Goal: Task Accomplishment & Management: Manage account settings

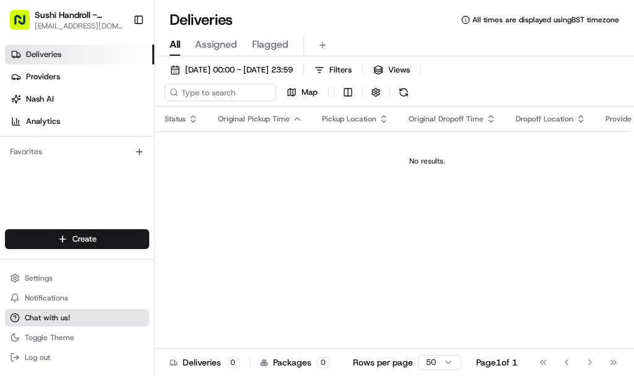
click at [37, 314] on span "Chat with us!" at bounding box center [47, 318] width 45 height 10
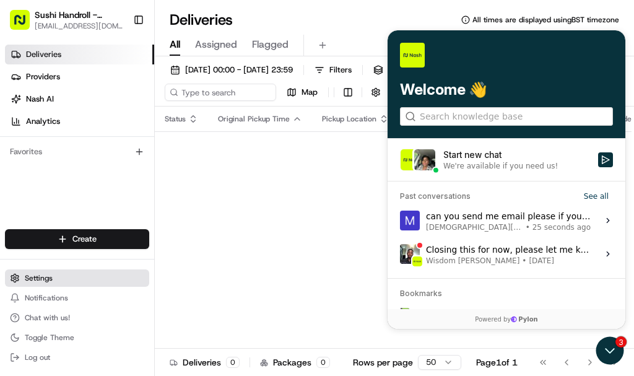
click at [37, 275] on span "Settings" at bounding box center [39, 278] width 28 height 10
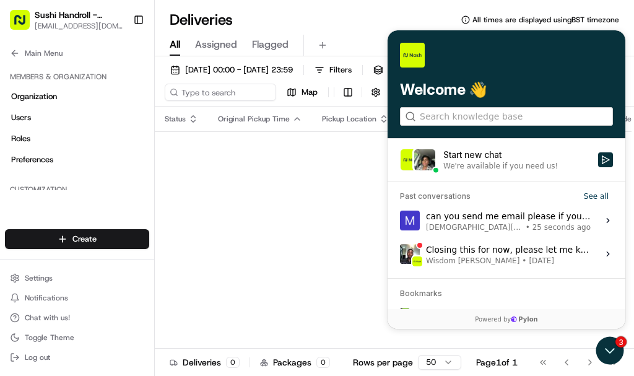
click at [463, 161] on div "We're available if you need us!" at bounding box center [500, 166] width 115 height 10
click at [598, 161] on button "Start new chat We're available if you need us!" at bounding box center [605, 159] width 15 height 15
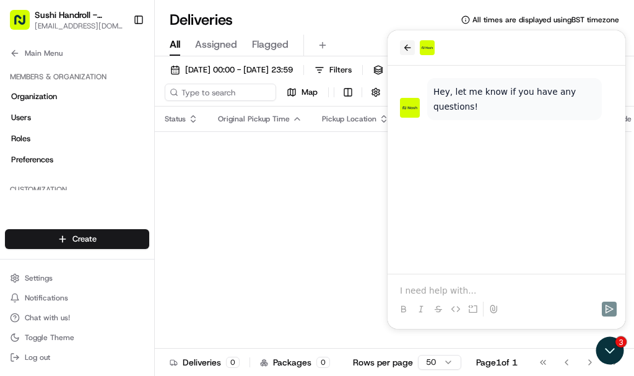
click at [406, 43] on icon "back" at bounding box center [408, 48] width 10 height 10
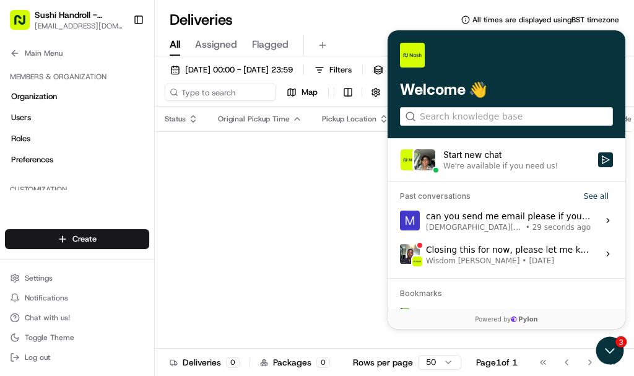
click at [453, 230] on span "[DEMOGRAPHIC_DATA][PERSON_NAME]" at bounding box center [474, 227] width 97 height 10
click at [400, 221] on button "View issue" at bounding box center [399, 220] width 1 height 1
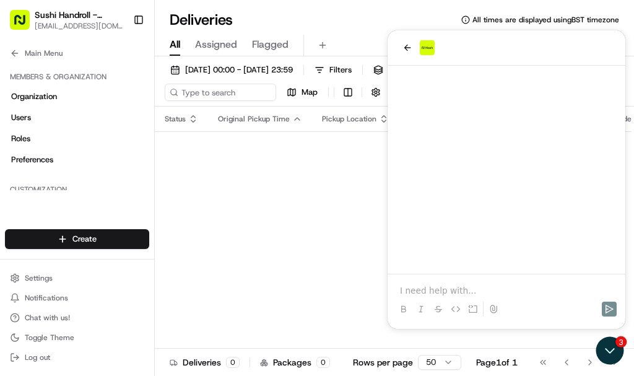
scroll to position [990, 0]
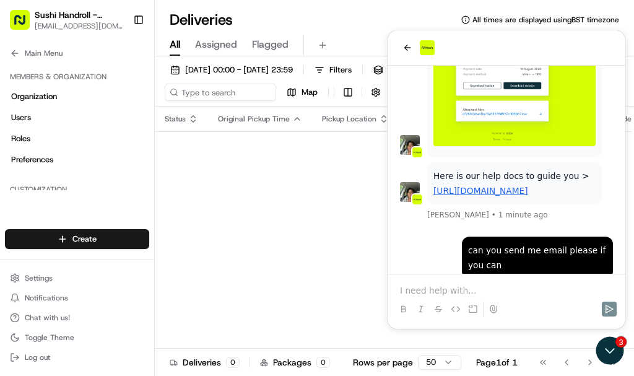
click at [458, 186] on link "[URL][DOMAIN_NAME]" at bounding box center [481, 191] width 95 height 10
click at [65, 283] on button "Settings" at bounding box center [77, 277] width 144 height 17
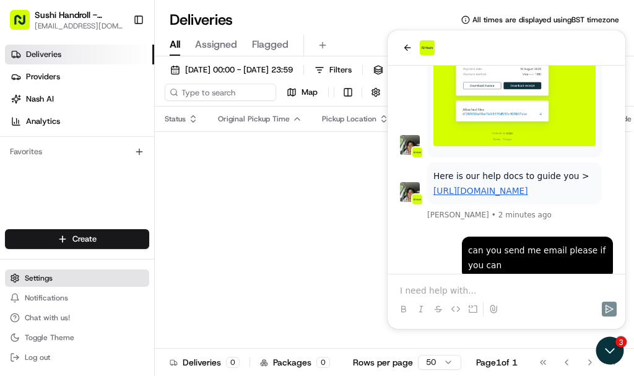
click at [76, 279] on button "Settings" at bounding box center [77, 277] width 144 height 17
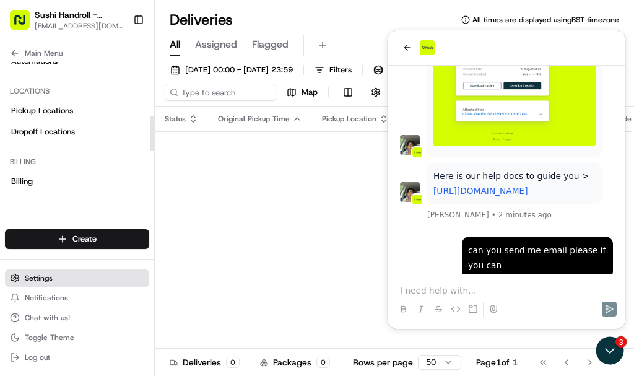
scroll to position [195, 0]
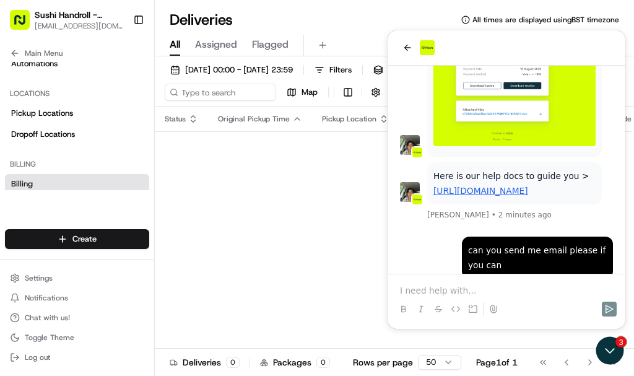
click at [38, 182] on link "Billing" at bounding box center [77, 184] width 144 height 20
